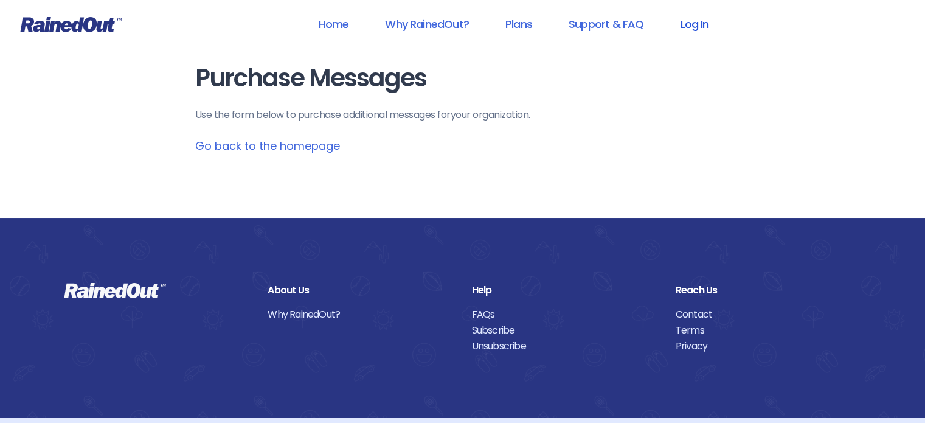
click at [698, 21] on link "Log In" at bounding box center [694, 23] width 60 height 27
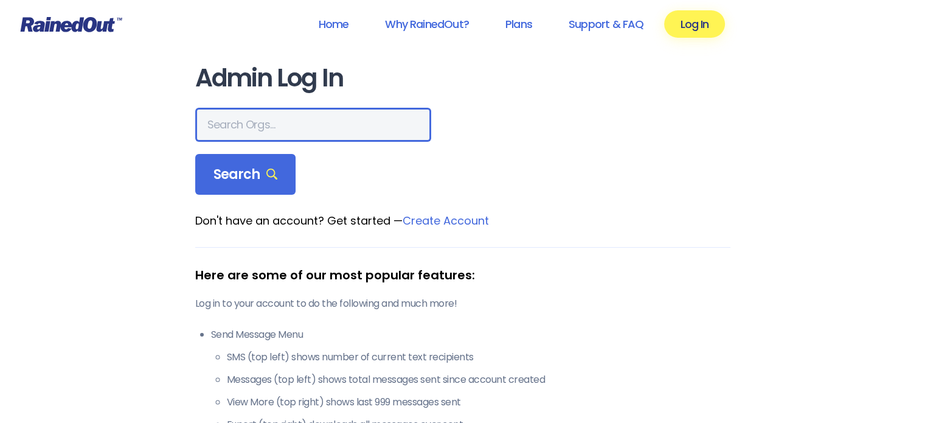
click at [332, 123] on input "text" at bounding box center [313, 125] width 236 height 34
type input "waverly archery"
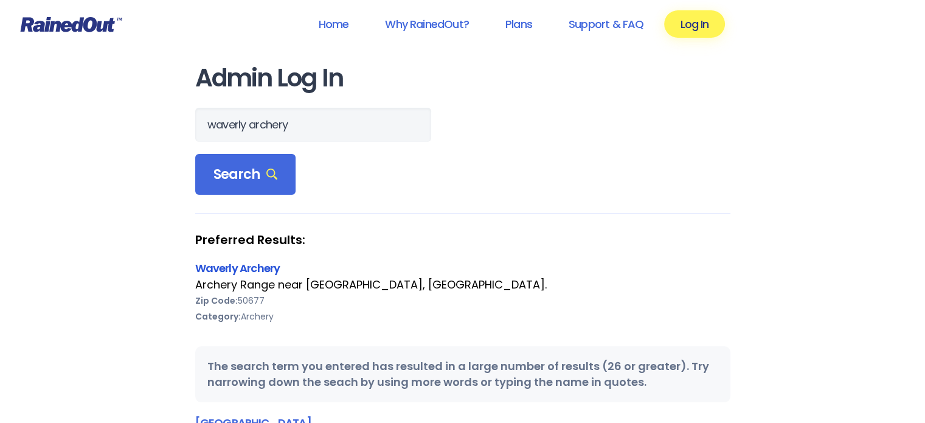
click at [262, 270] on link "Waverly Archery" at bounding box center [237, 267] width 85 height 15
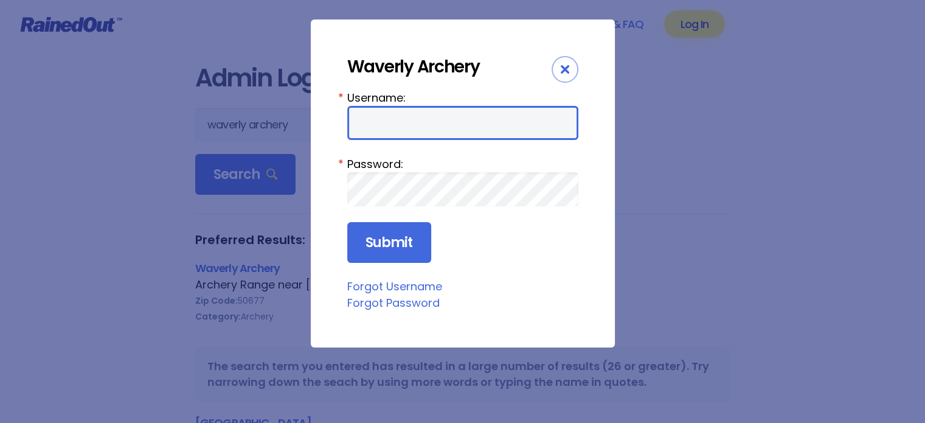
click at [395, 128] on input "Username:" at bounding box center [462, 123] width 231 height 34
type input "WAC"
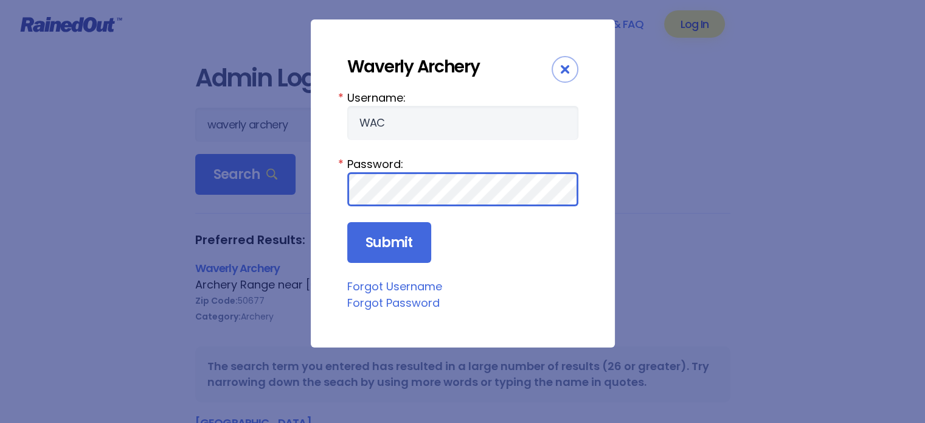
click at [347, 222] on input "Submit" at bounding box center [389, 242] width 84 height 41
